Goal: Task Accomplishment & Management: Complete application form

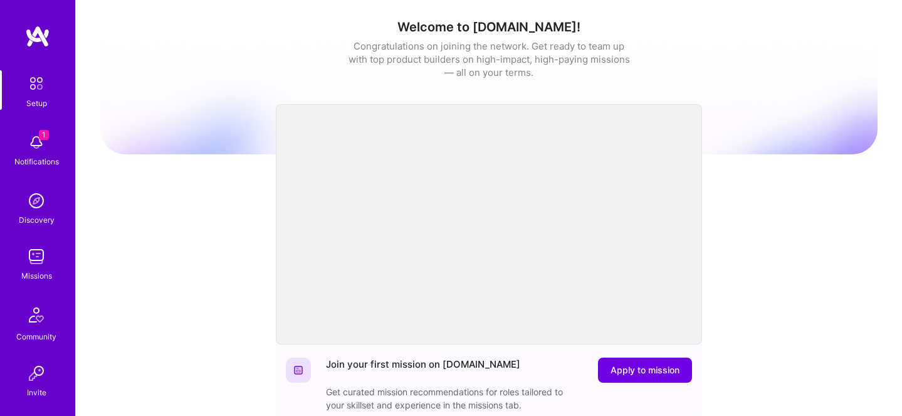
click at [39, 145] on img at bounding box center [36, 142] width 25 height 25
click at [38, 264] on img at bounding box center [36, 256] width 25 height 25
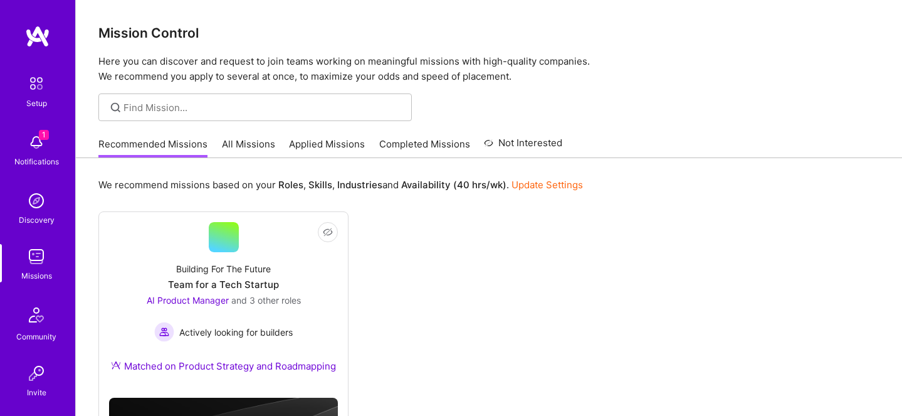
click at [240, 147] on link "All Missions" at bounding box center [248, 147] width 53 height 21
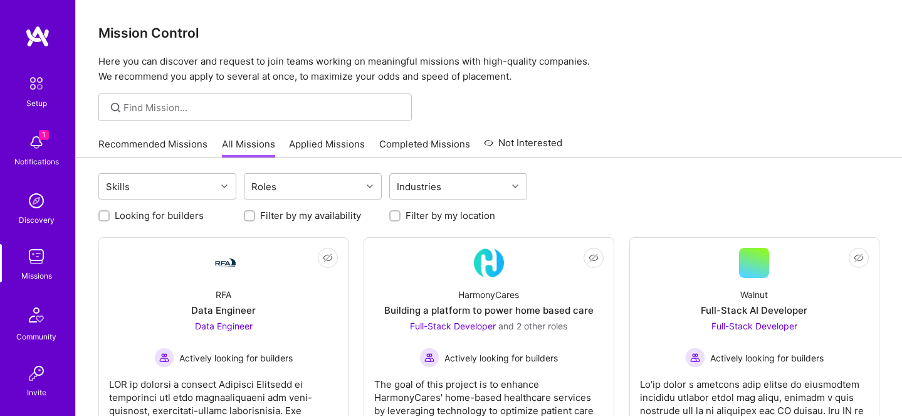
click at [177, 145] on link "Recommended Missions" at bounding box center [152, 147] width 109 height 21
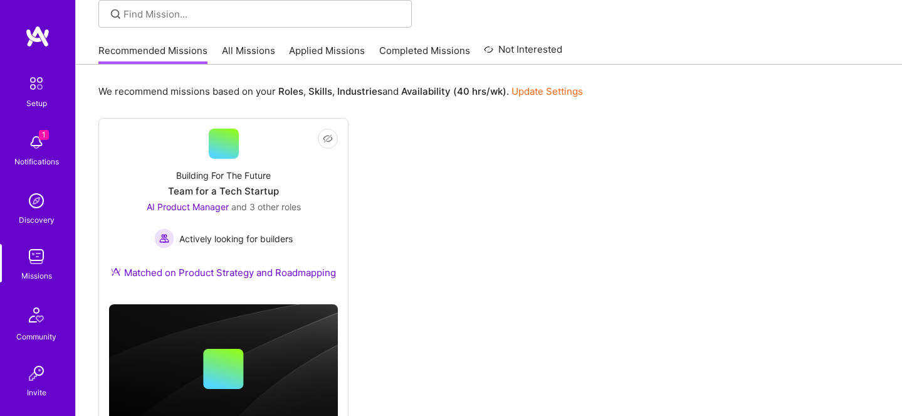
scroll to position [97, 0]
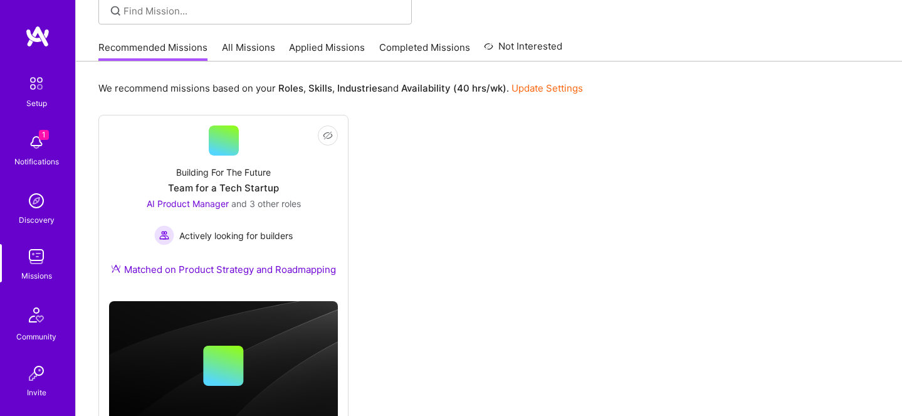
click at [342, 50] on link "Applied Missions" at bounding box center [327, 51] width 76 height 21
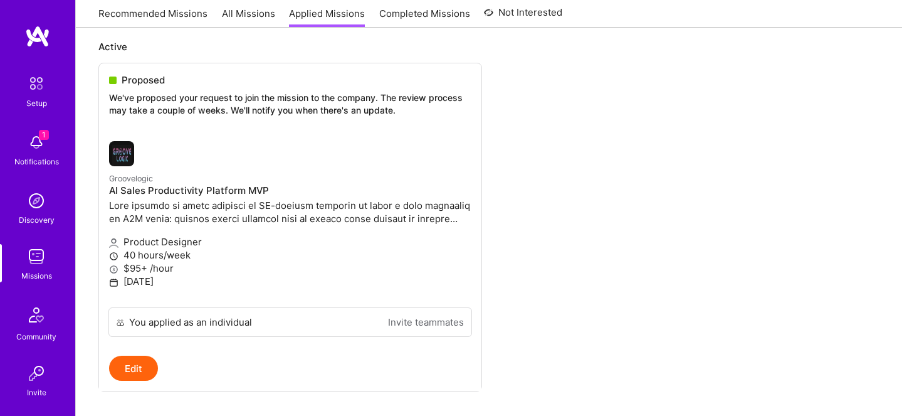
scroll to position [147, 0]
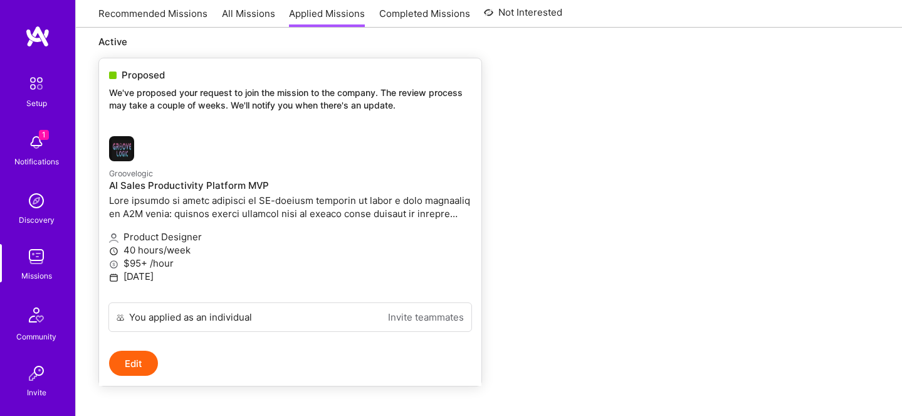
click at [170, 279] on p "[DATE]" at bounding box center [290, 276] width 362 height 13
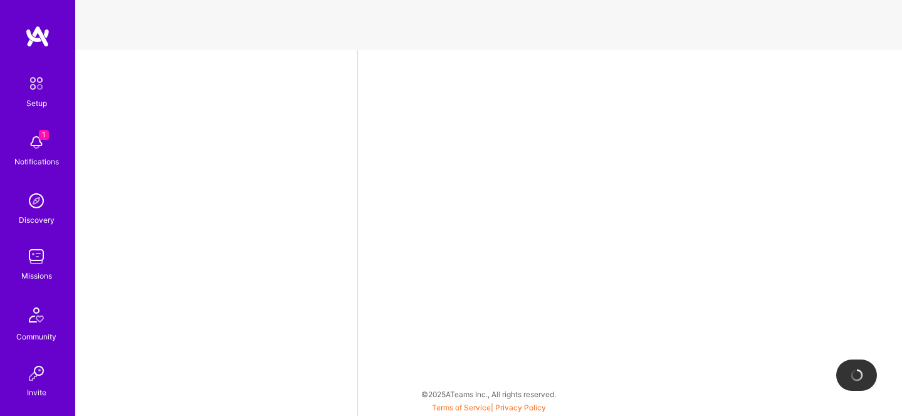
select select "US"
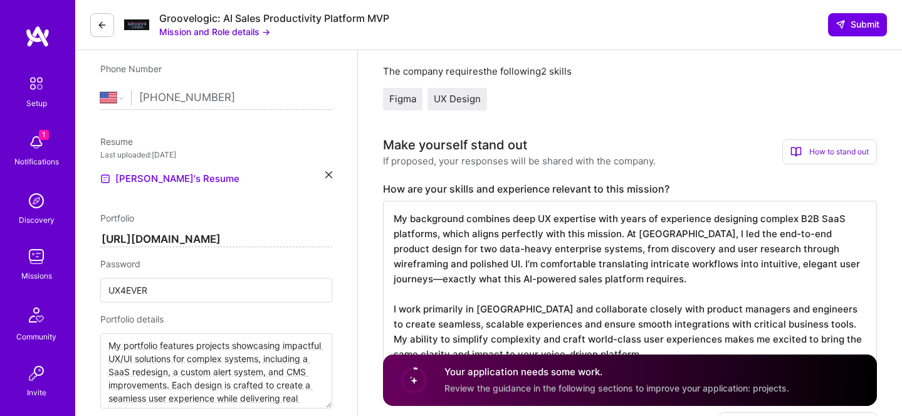
scroll to position [1, 0]
drag, startPoint x: 391, startPoint y: 211, endPoint x: 594, endPoint y: 356, distance: 249.8
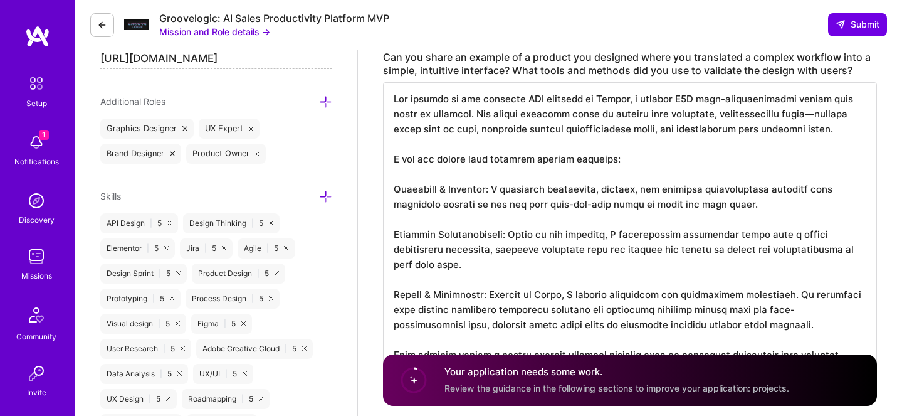
drag, startPoint x: 392, startPoint y: 100, endPoint x: 464, endPoint y: 388, distance: 296.6
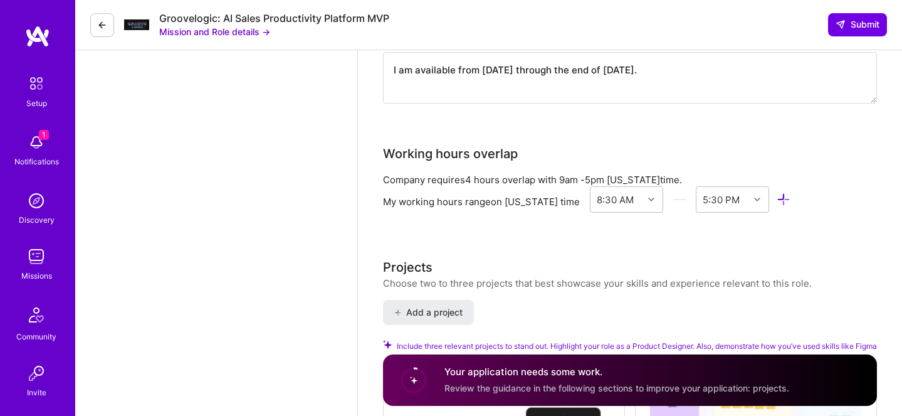
scroll to position [1362, 0]
